Goal: Task Accomplishment & Management: Use online tool/utility

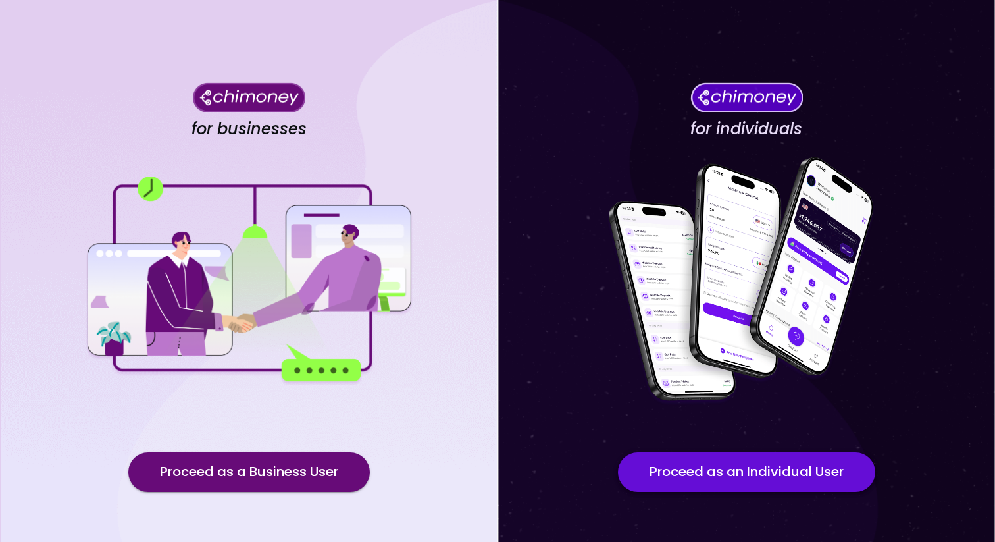
scroll to position [53, 0]
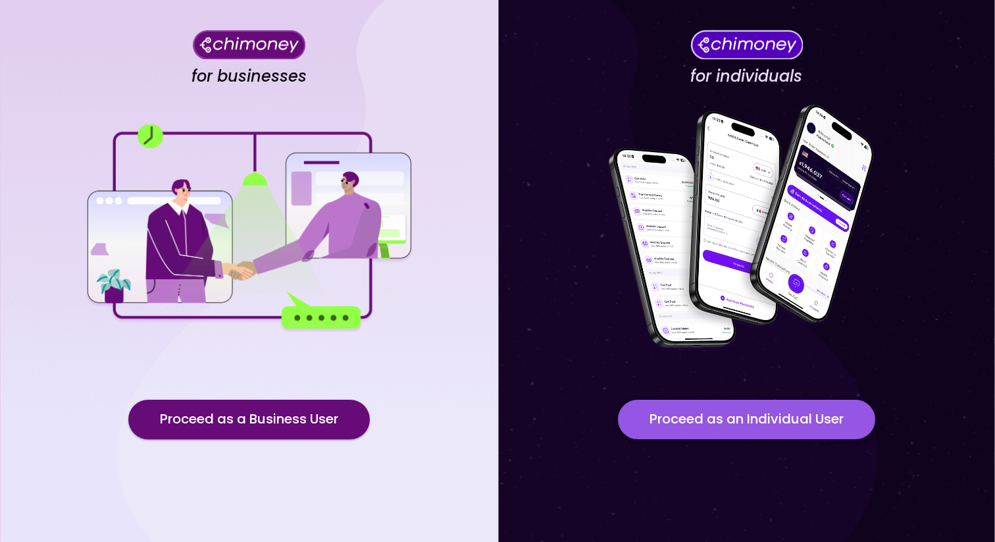
click at [813, 421] on button "Proceed as an Individual User" at bounding box center [746, 418] width 257 height 39
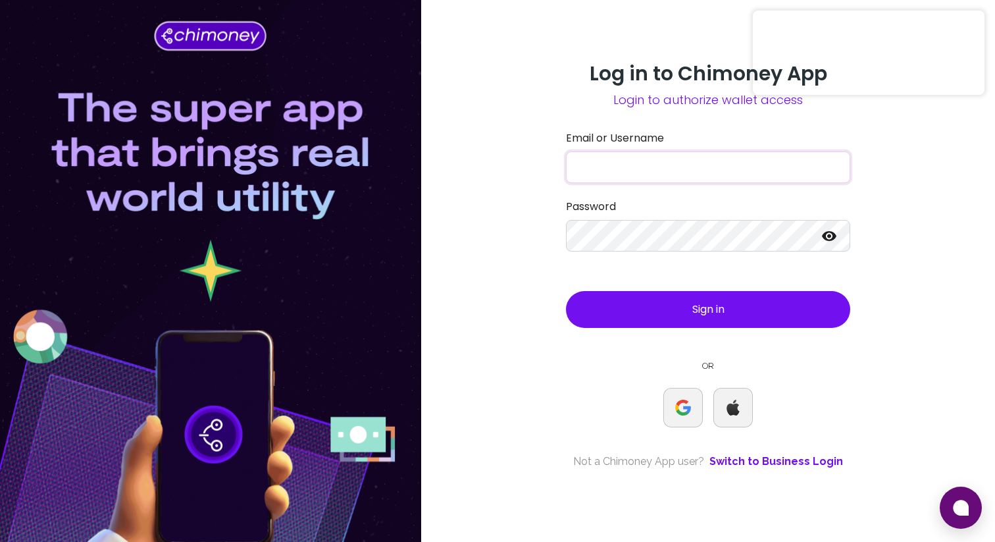
click at [657, 168] on input "Email or Username" at bounding box center [708, 167] width 284 height 32
click at [761, 164] on input "Email or Username" at bounding box center [708, 167] width 284 height 32
type input "mohammed@hajjimo.com"
click at [751, 307] on button "Sign in" at bounding box center [708, 309] width 284 height 37
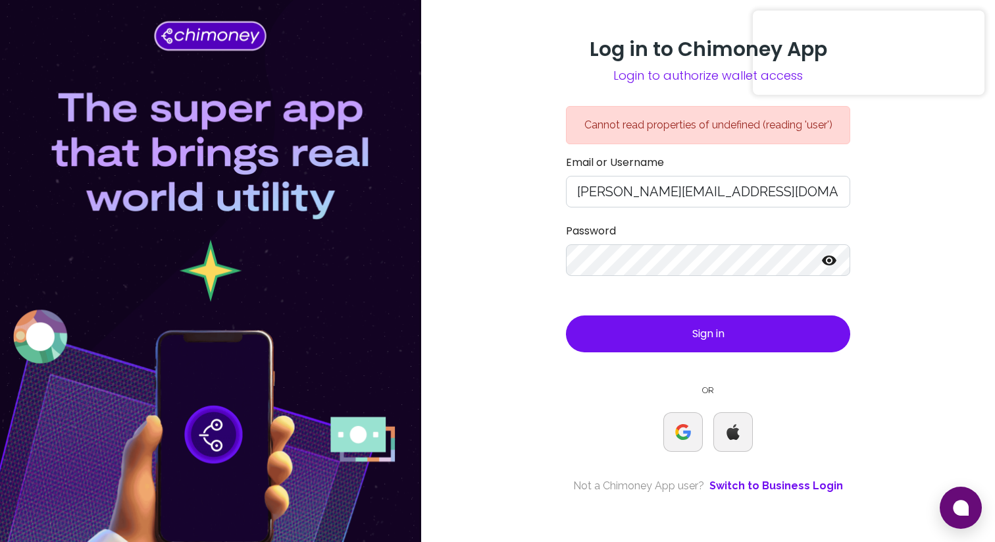
click at [704, 341] on button "Sign in" at bounding box center [708, 333] width 284 height 37
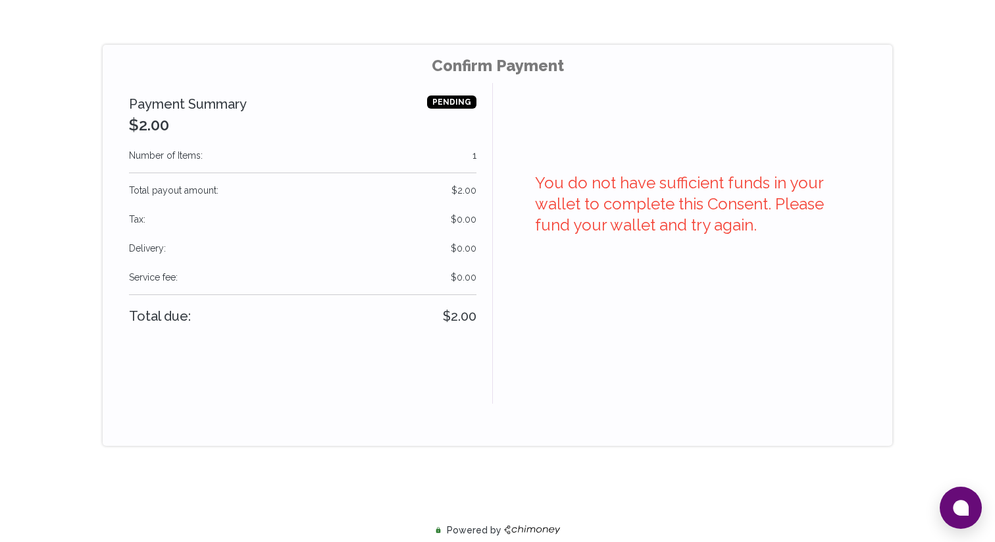
click at [661, 311] on div "You do not have sufficient funds in your wallet to complete this Consent. Pleas…" at bounding box center [687, 243] width 390 height 320
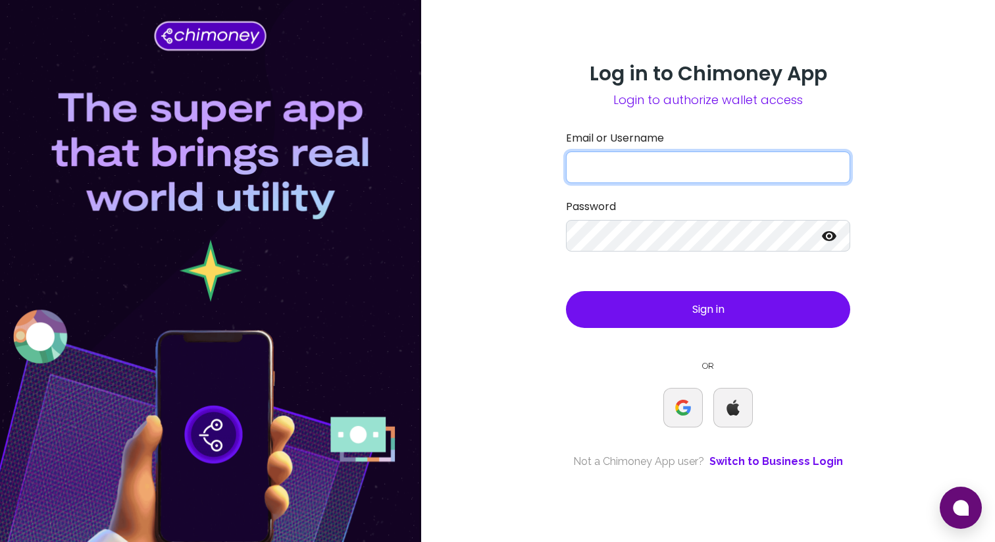
click at [782, 165] on input "Email or Username" at bounding box center [708, 167] width 284 height 32
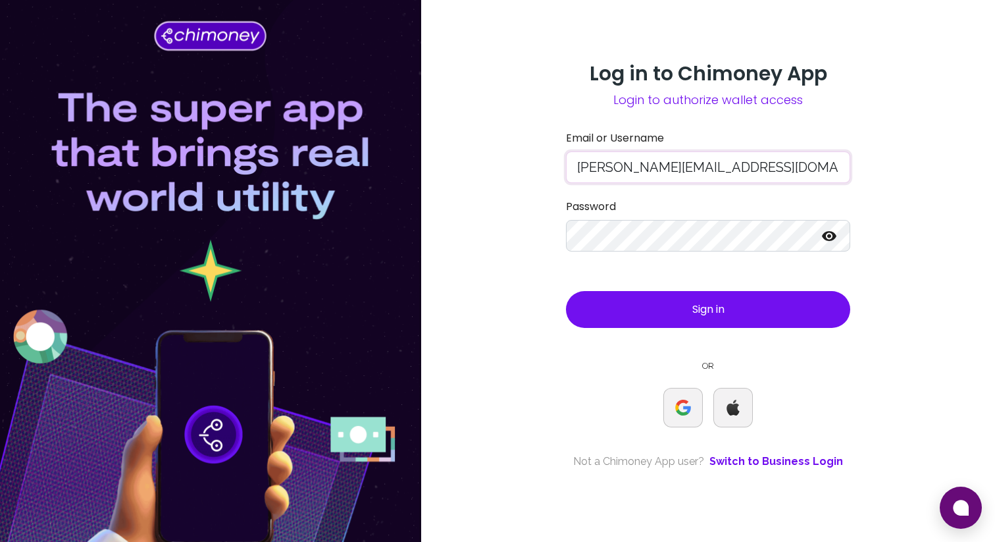
type input "mohammed@hajjimo.com"
click at [759, 315] on button "Sign in" at bounding box center [708, 309] width 284 height 37
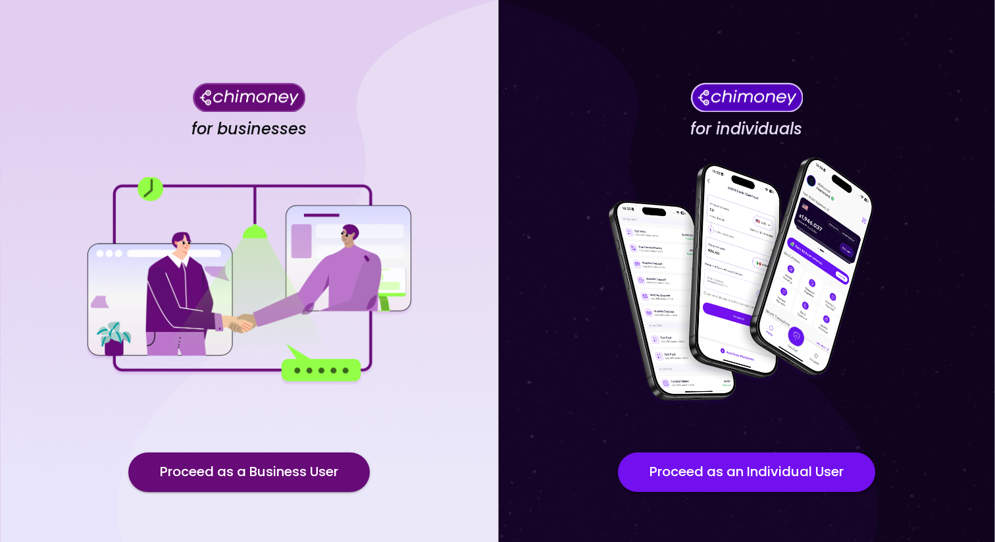
click at [790, 468] on button "Proceed as an Individual User" at bounding box center [746, 471] width 257 height 39
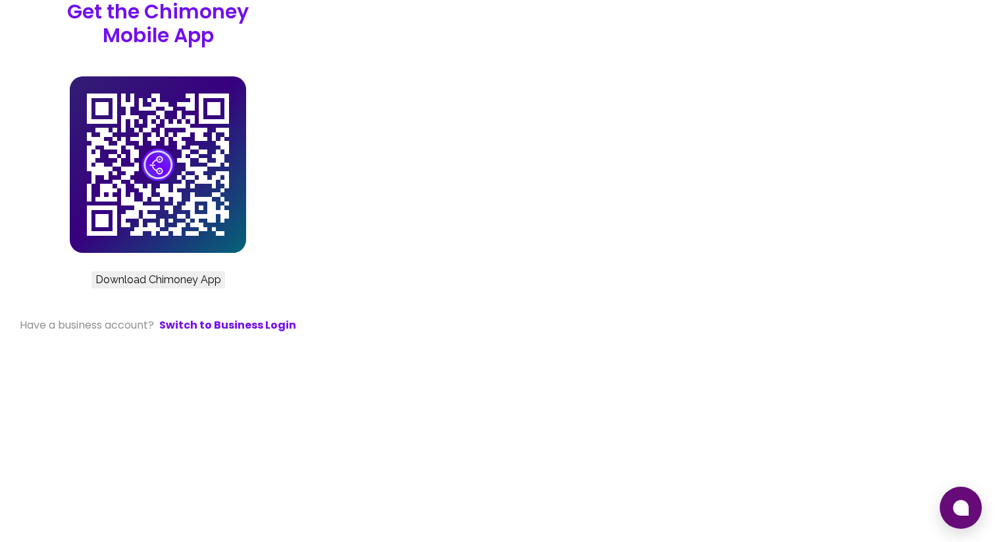
click at [221, 286] on link "Download Chimoney App" at bounding box center [158, 279] width 126 height 13
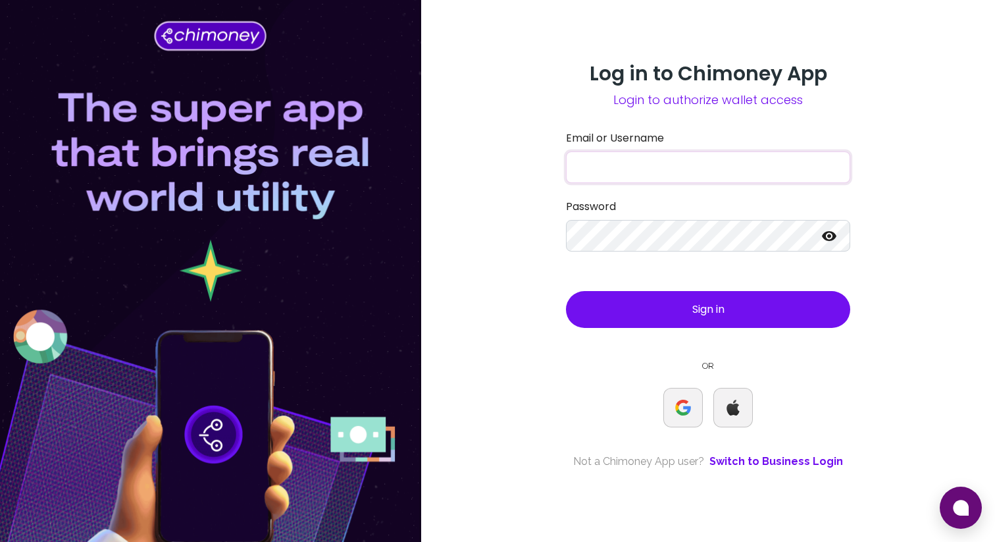
click at [736, 158] on input "Email or Username" at bounding box center [708, 167] width 284 height 32
type input "[PERSON_NAME][EMAIL_ADDRESS][DOMAIN_NAME]"
click at [747, 310] on button "Sign in" at bounding box center [708, 309] width 284 height 37
click at [646, 166] on input "Email or Username" at bounding box center [708, 167] width 284 height 32
type input "[PERSON_NAME][EMAIL_ADDRESS][DOMAIN_NAME]"
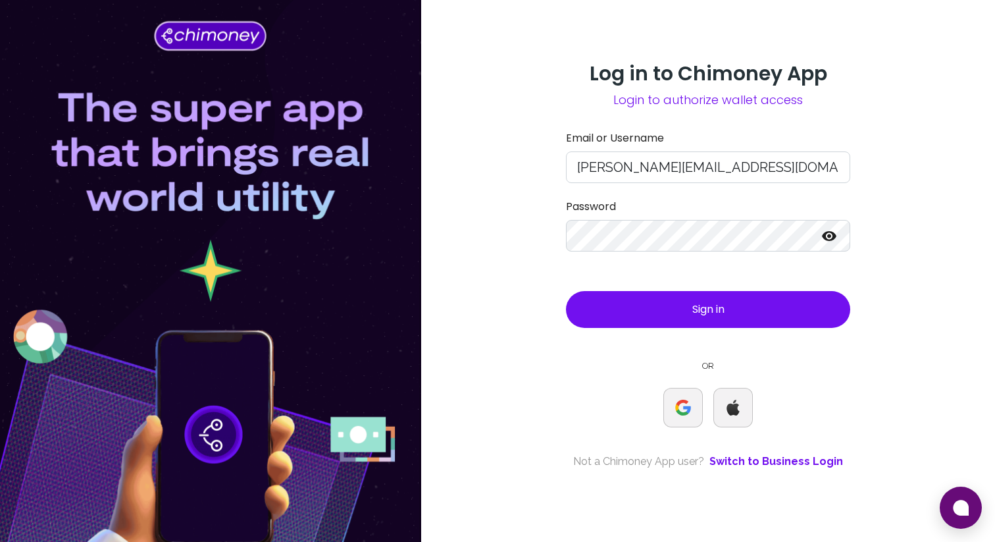
click at [680, 315] on button "Sign in" at bounding box center [708, 309] width 284 height 37
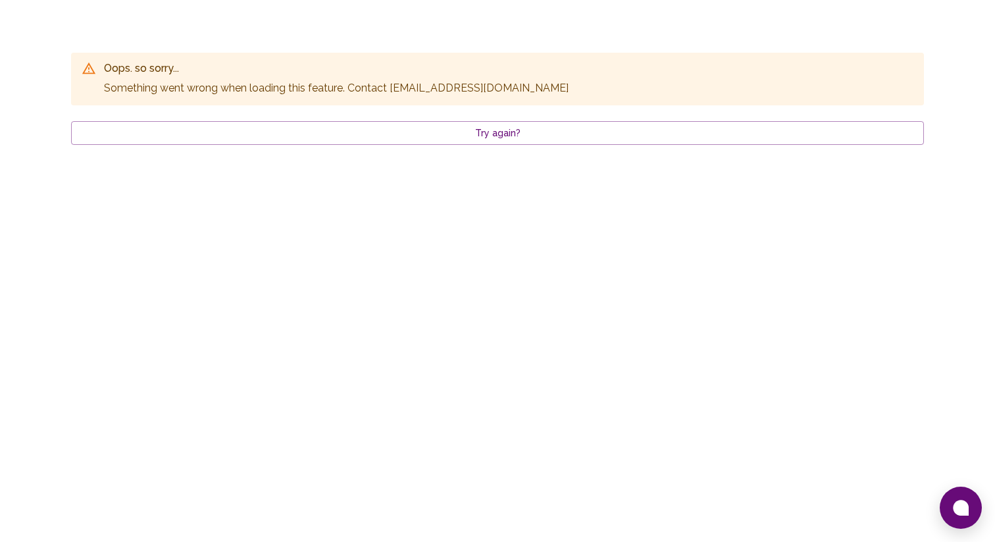
click at [388, 89] on p "Something went wrong when loading this feature . Contact support@chimoney.io" at bounding box center [336, 88] width 465 height 16
drag, startPoint x: 388, startPoint y: 89, endPoint x: 434, endPoint y: 88, distance: 46.8
click at [434, 88] on p "Something went wrong when loading this feature . Contact support@chimoney.io" at bounding box center [336, 88] width 465 height 16
click at [532, 208] on div "Oops. so sorry... Something went wrong when loading this feature . Contact supp…" at bounding box center [497, 271] width 995 height 542
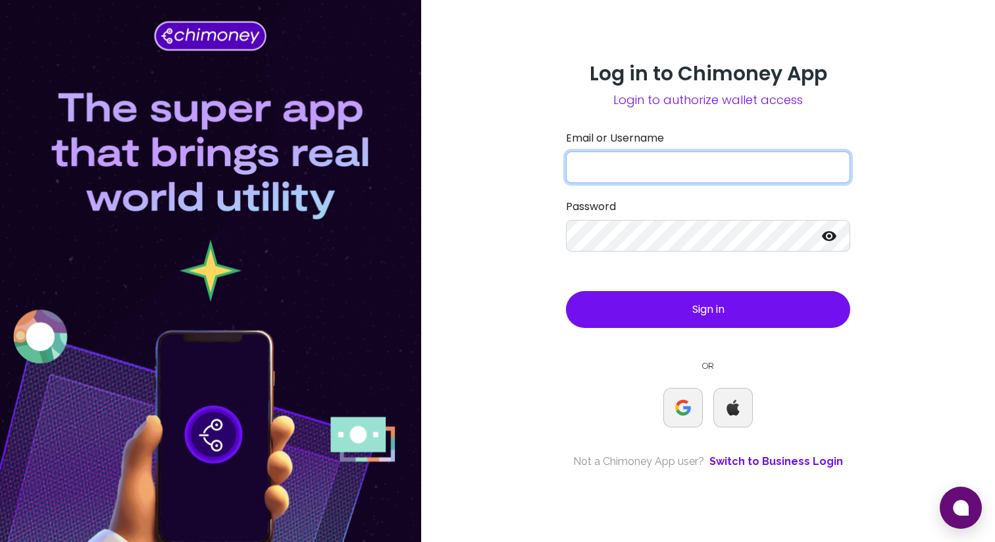
click at [703, 166] on input "Email or Username" at bounding box center [708, 167] width 284 height 32
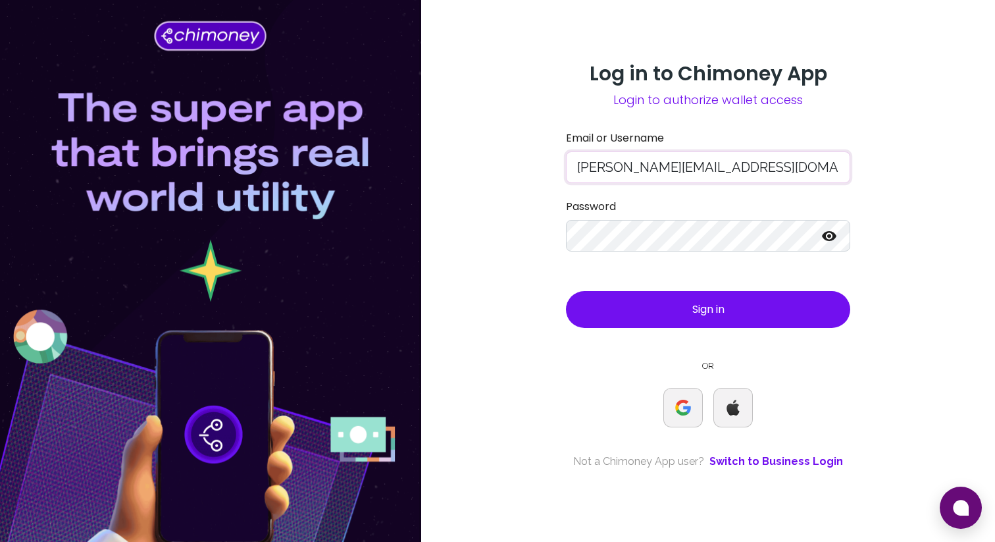
type input "[PERSON_NAME][EMAIL_ADDRESS][DOMAIN_NAME]"
click at [719, 311] on span "Sign in" at bounding box center [708, 308] width 32 height 15
